Goal: Information Seeking & Learning: Compare options

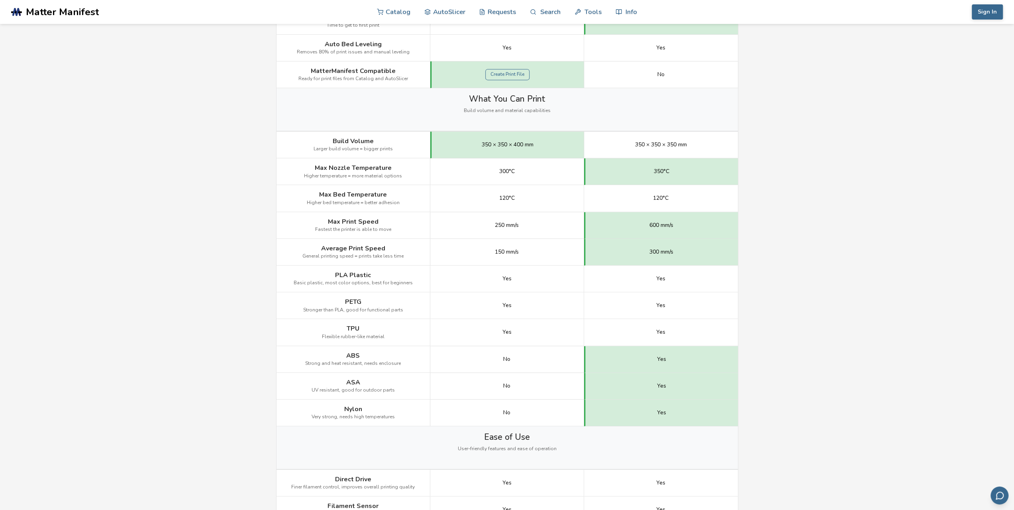
scroll to position [399, 0]
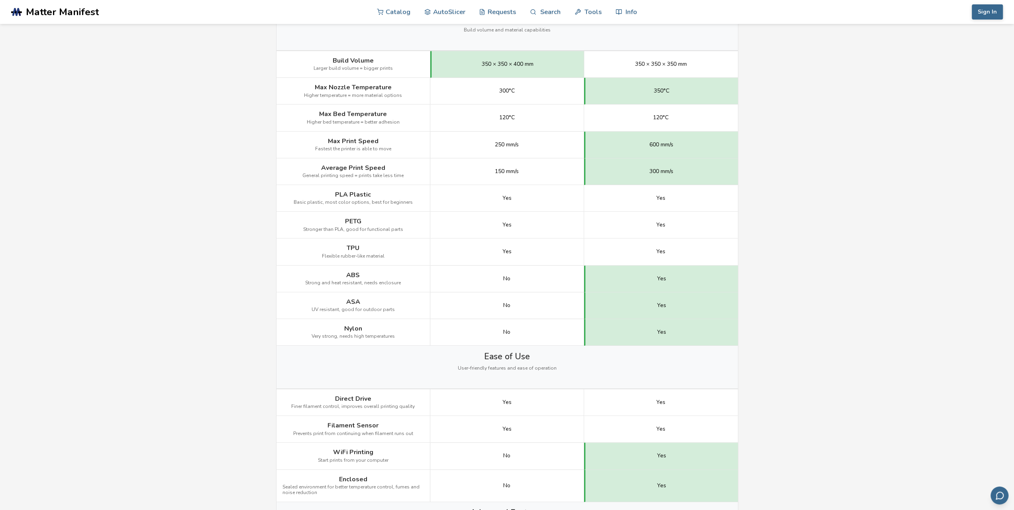
click at [507, 285] on div "No" at bounding box center [507, 278] width 154 height 27
click at [483, 303] on div "No" at bounding box center [507, 305] width 154 height 27
click at [498, 334] on div "No" at bounding box center [507, 332] width 154 height 27
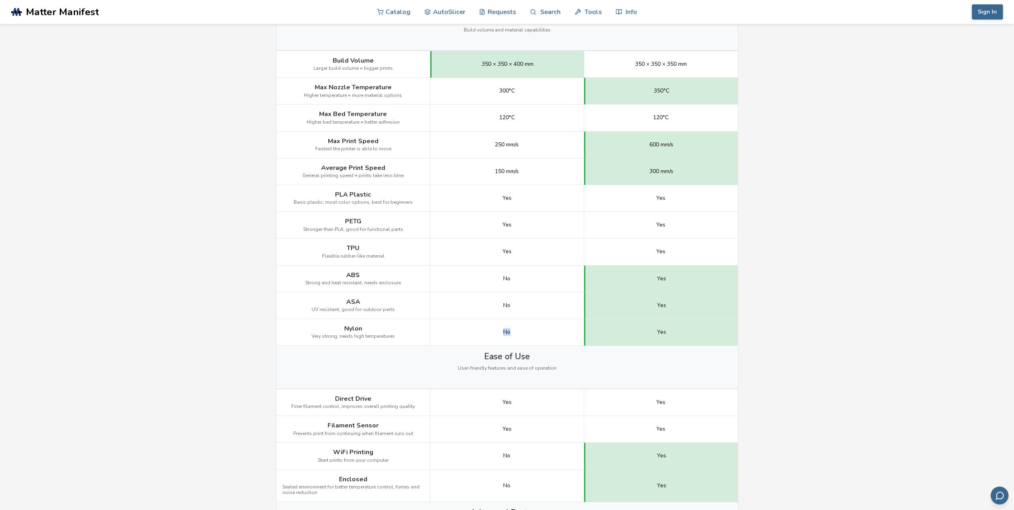
click at [498, 334] on div "No" at bounding box center [507, 332] width 154 height 27
click at [513, 306] on div "No" at bounding box center [507, 305] width 154 height 27
click at [513, 308] on div "No" at bounding box center [507, 305] width 154 height 27
click at [513, 273] on div "No" at bounding box center [507, 278] width 154 height 27
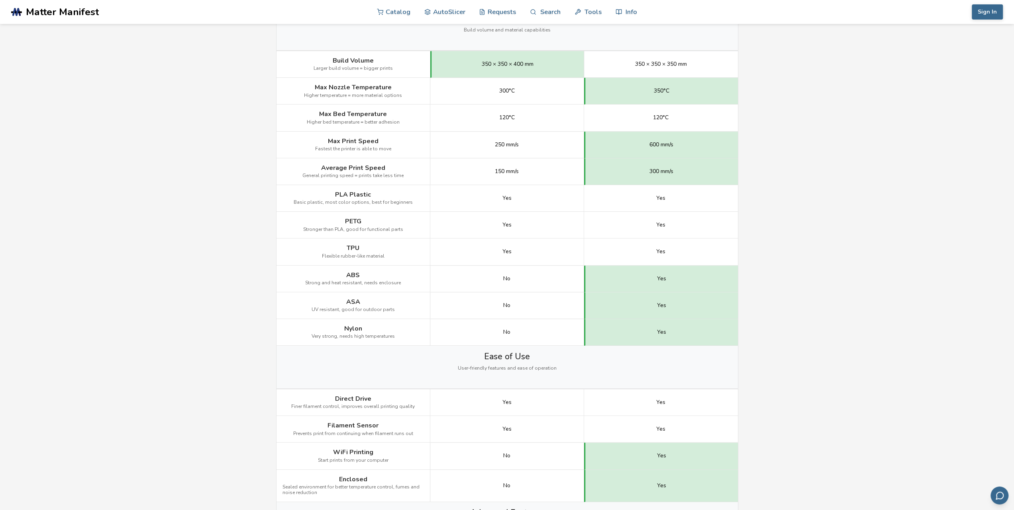
click at [510, 303] on span "No" at bounding box center [506, 305] width 7 height 6
click at [509, 275] on span "No" at bounding box center [506, 278] width 7 height 6
click at [507, 306] on div "No" at bounding box center [507, 305] width 154 height 27
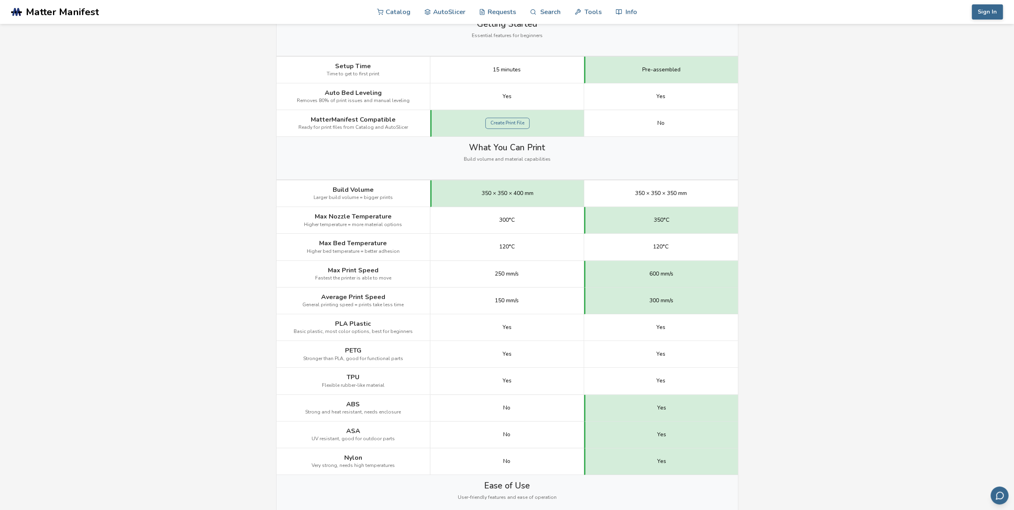
scroll to position [120, 0]
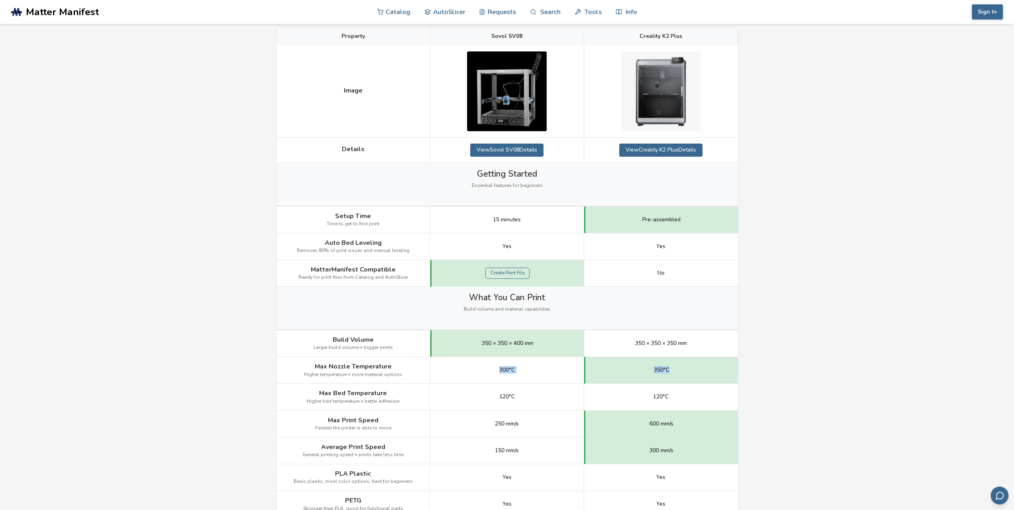
drag, startPoint x: 496, startPoint y: 371, endPoint x: 685, endPoint y: 371, distance: 188.9
click at [0, 0] on div "Max Nozzle Temperature Higher temperature = more material options 300°C 350°C" at bounding box center [0, 0] width 0 height 0
